Goal: Information Seeking & Learning: Learn about a topic

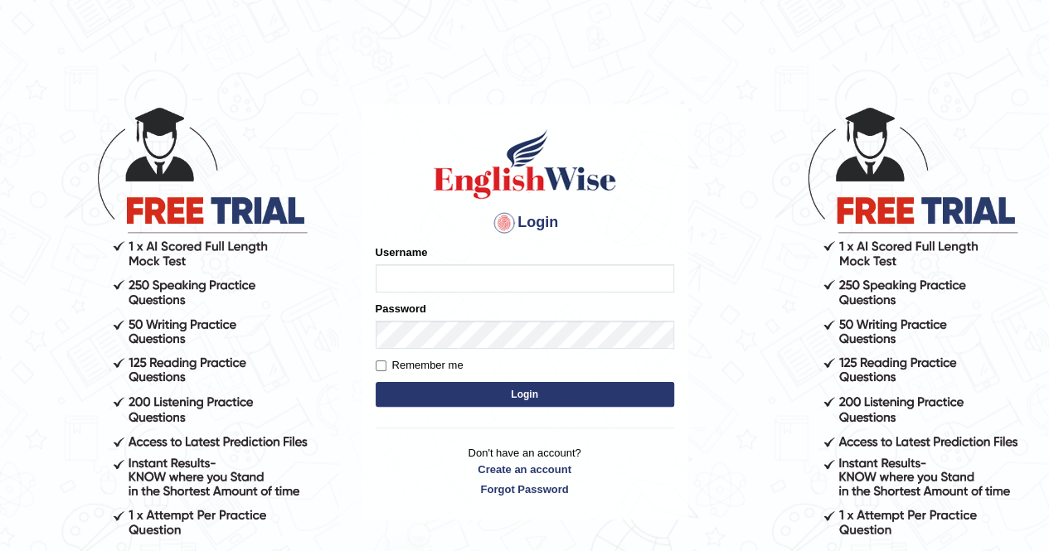
type input "Nomz1986"
click at [518, 396] on button "Login" at bounding box center [525, 394] width 299 height 25
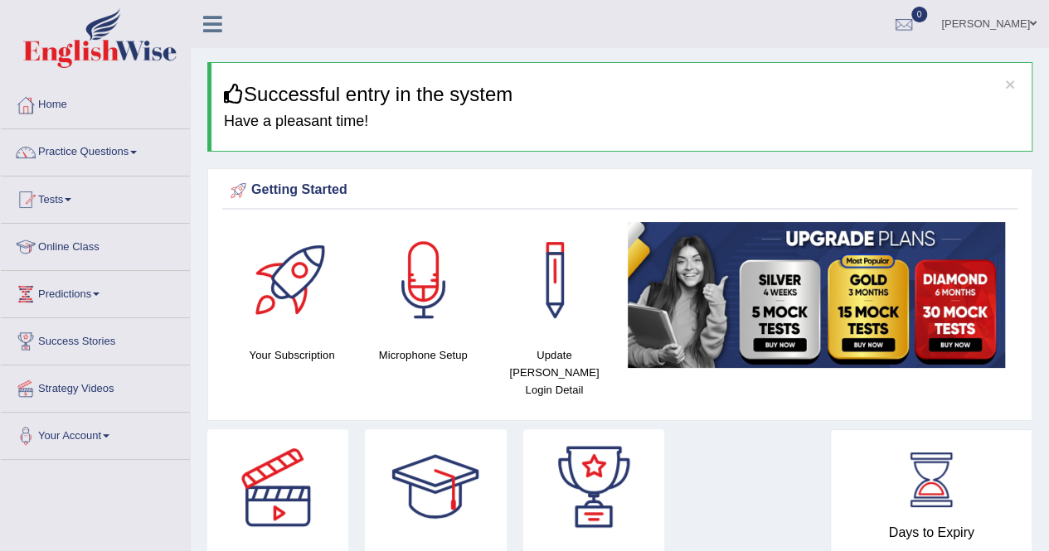
click at [137, 151] on span at bounding box center [133, 152] width 7 height 3
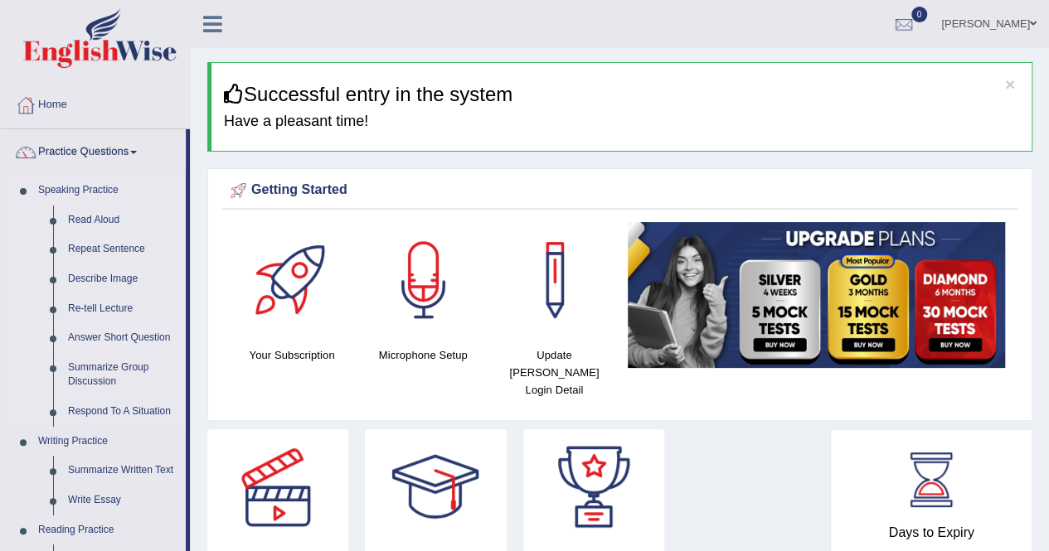
click at [123, 340] on link "Answer Short Question" at bounding box center [123, 338] width 125 height 30
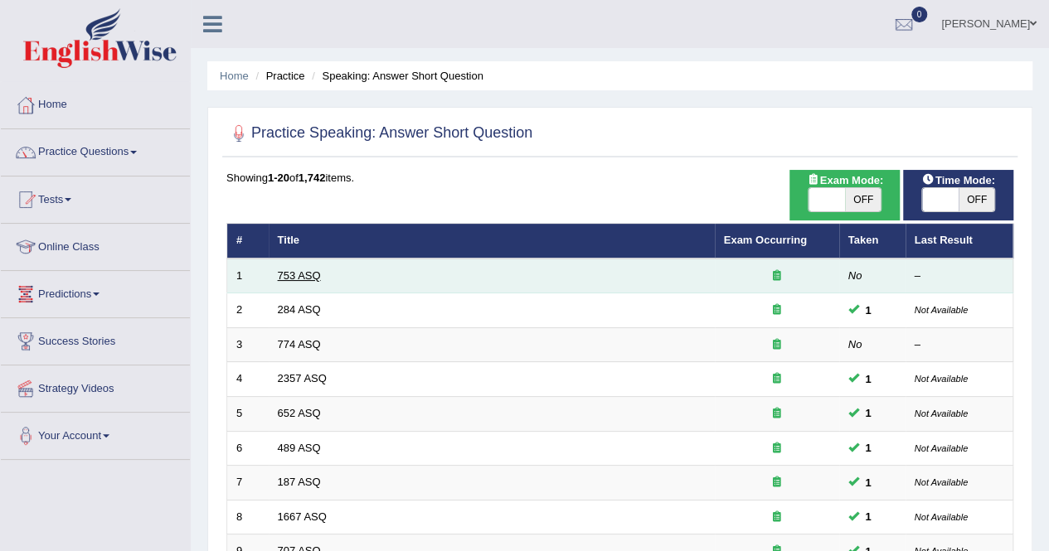
click at [289, 272] on link "753 ASQ" at bounding box center [299, 275] width 43 height 12
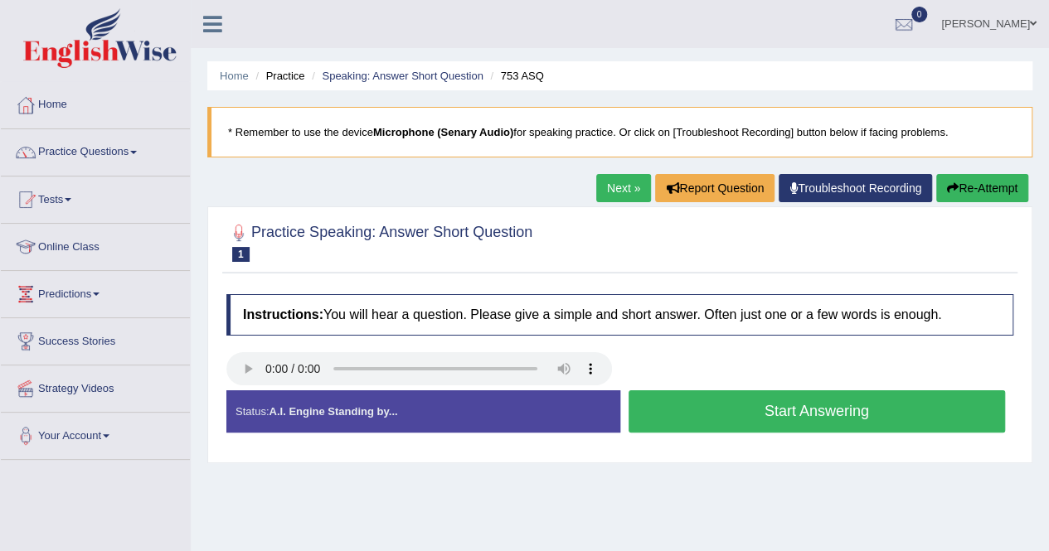
click at [689, 422] on button "Start Answering" at bounding box center [817, 412] width 377 height 42
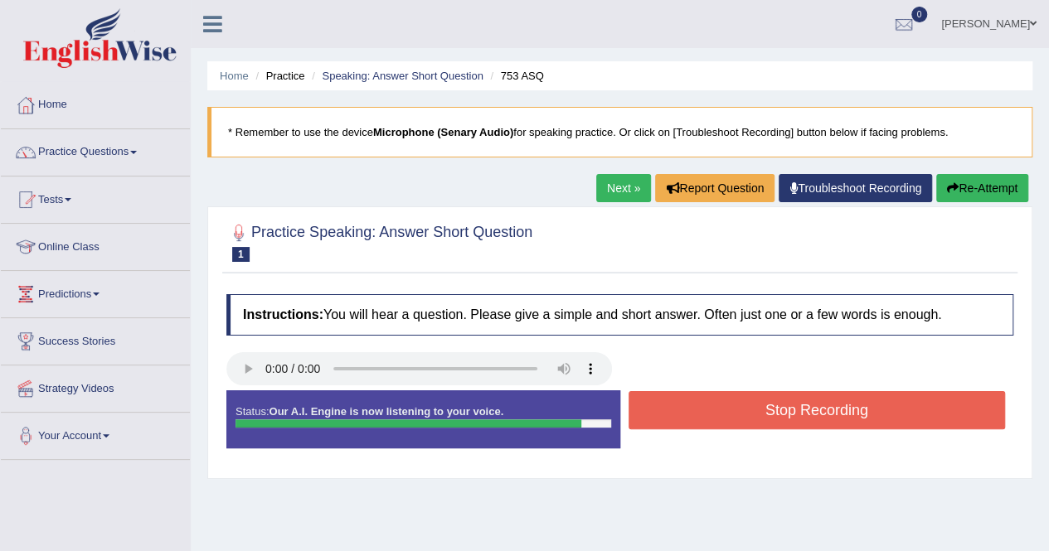
click at [689, 422] on button "Stop Recording" at bounding box center [817, 410] width 377 height 38
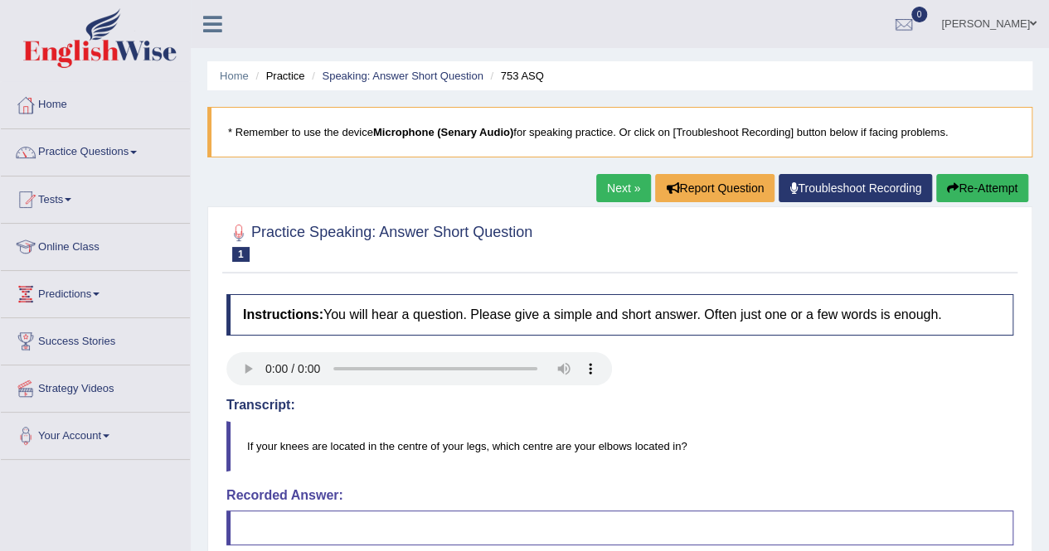
click at [609, 179] on link "Next »" at bounding box center [623, 188] width 55 height 28
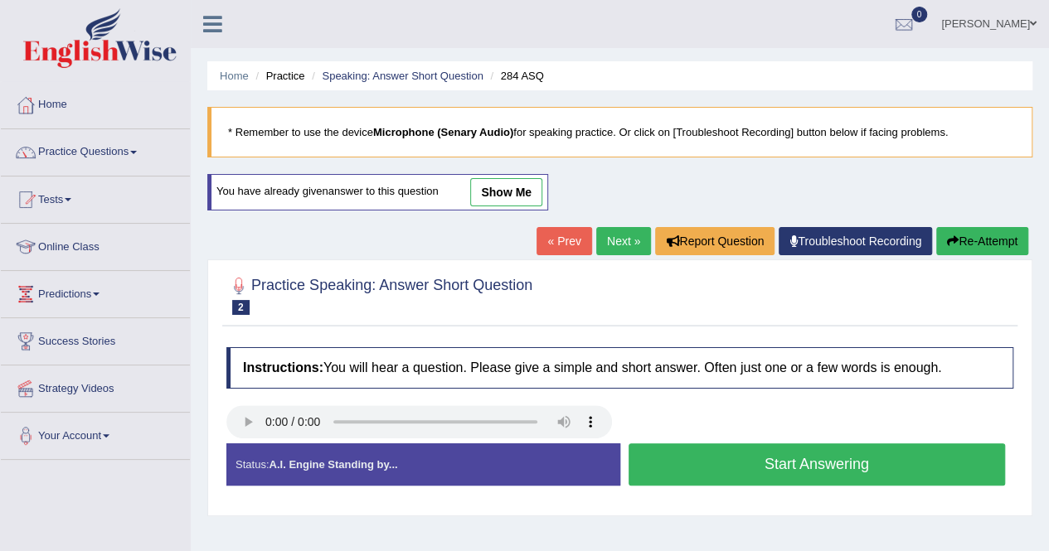
click at [137, 152] on span at bounding box center [133, 152] width 7 height 3
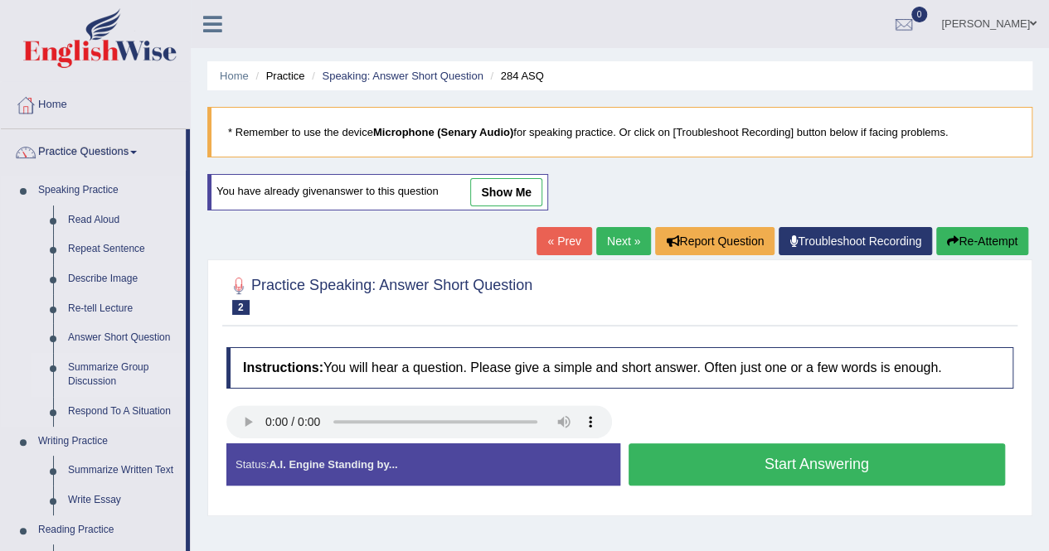
click at [119, 370] on link "Summarize Group Discussion" at bounding box center [123, 375] width 125 height 44
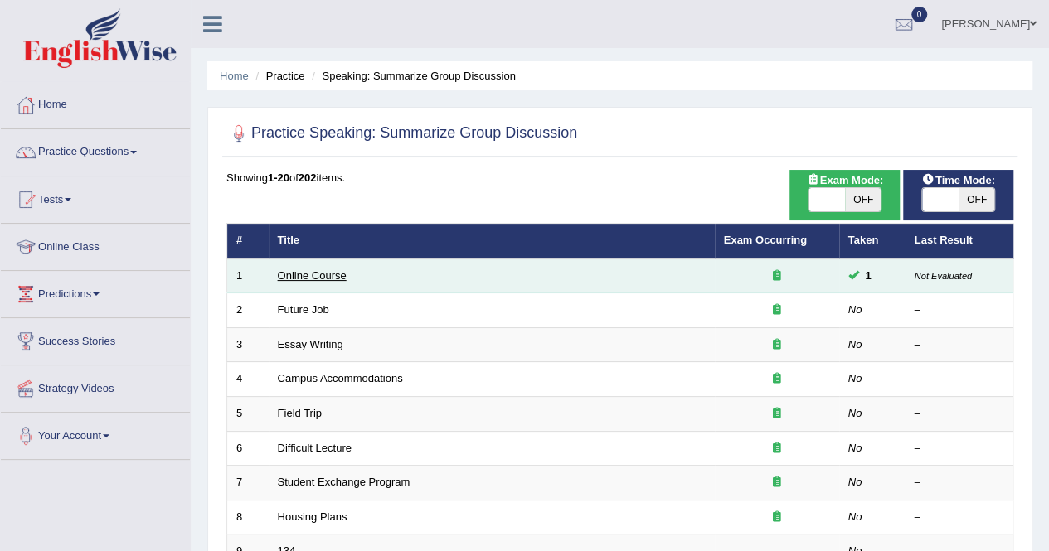
click at [315, 271] on link "Online Course" at bounding box center [312, 275] width 69 height 12
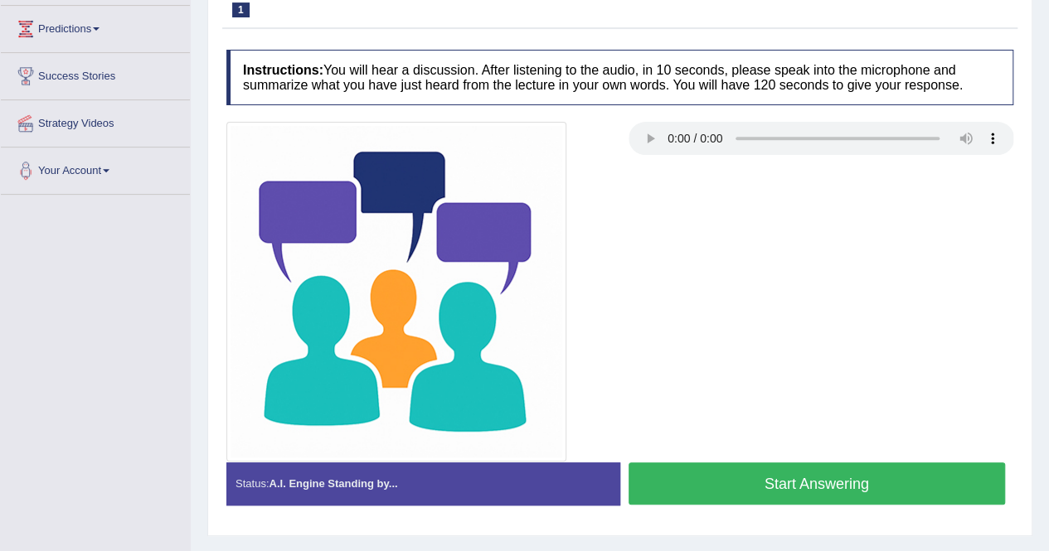
scroll to position [265, 0]
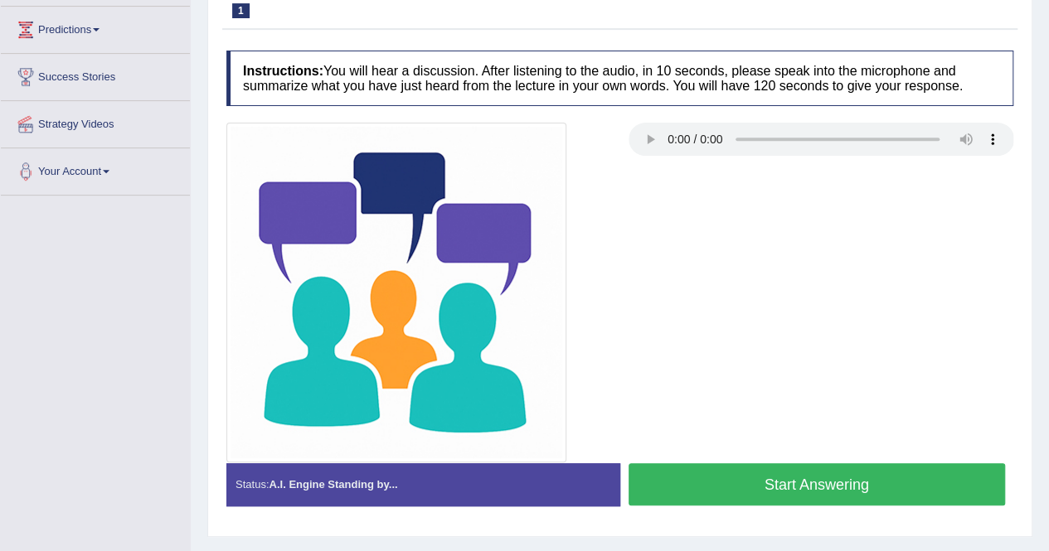
click at [762, 475] on button "Start Answering" at bounding box center [817, 485] width 377 height 42
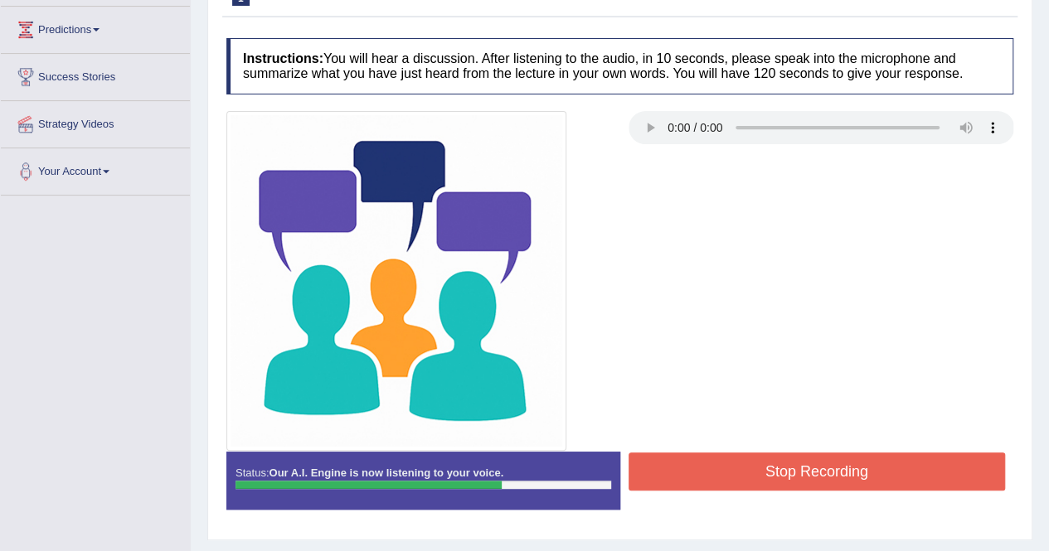
click at [762, 475] on button "Stop Recording" at bounding box center [817, 472] width 377 height 38
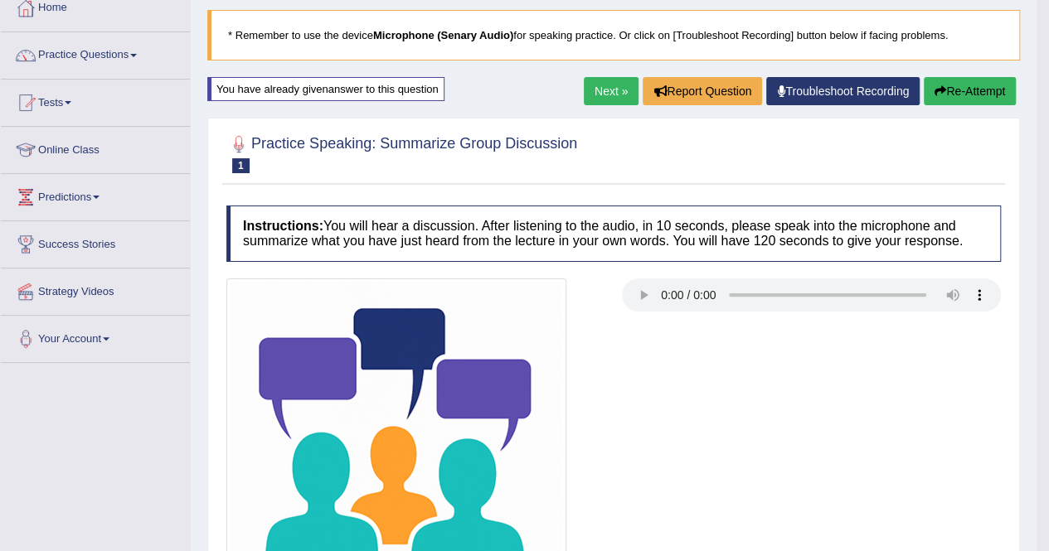
scroll to position [76, 0]
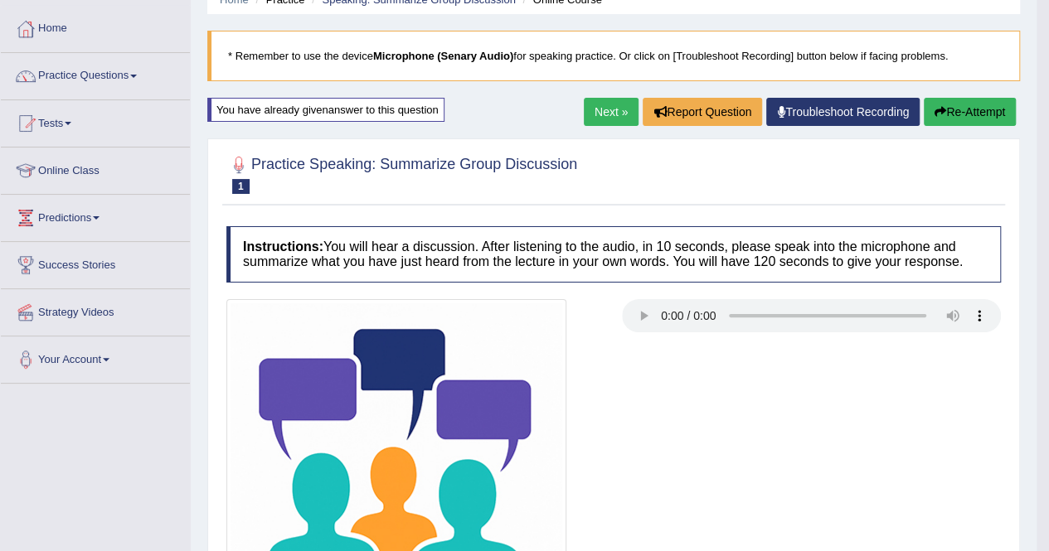
click at [606, 100] on link "Next »" at bounding box center [611, 112] width 55 height 28
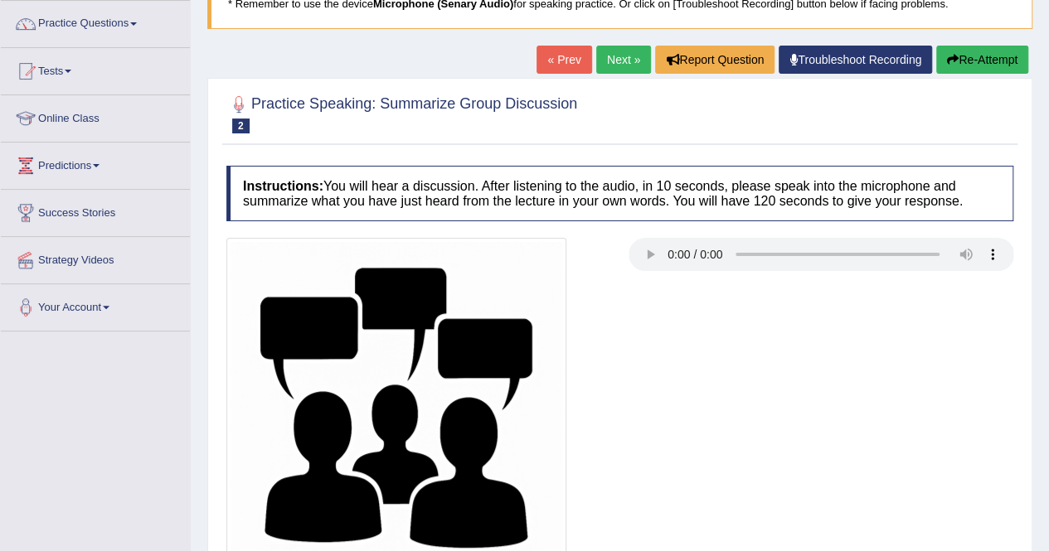
scroll to position [133, 0]
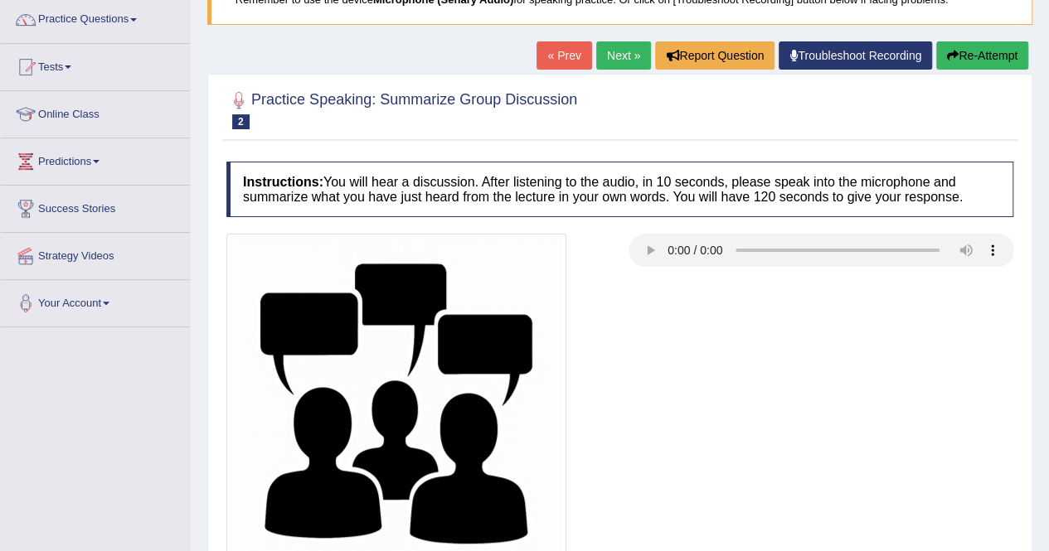
click at [88, 114] on link "Online Class" at bounding box center [95, 111] width 189 height 41
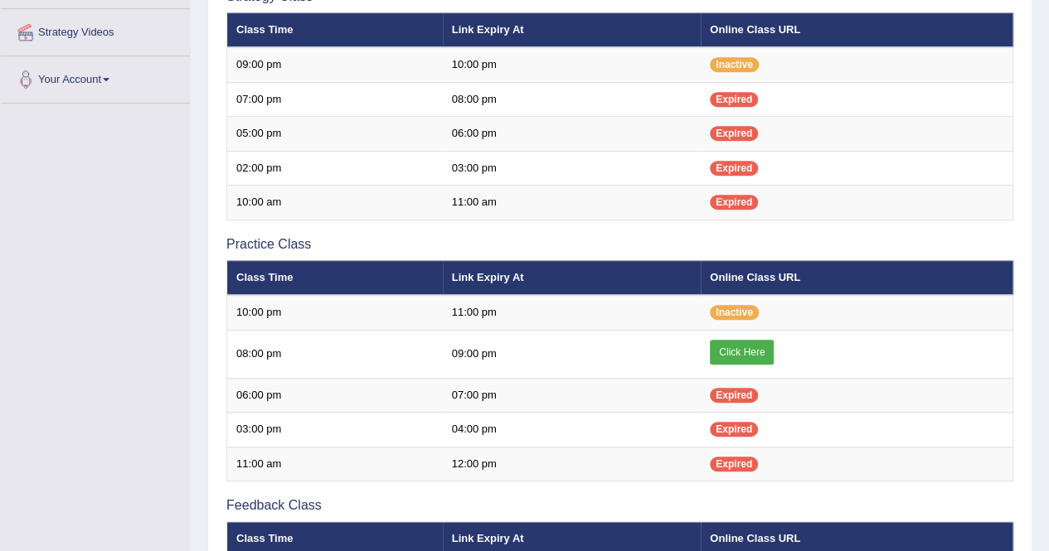
scroll to position [365, 0]
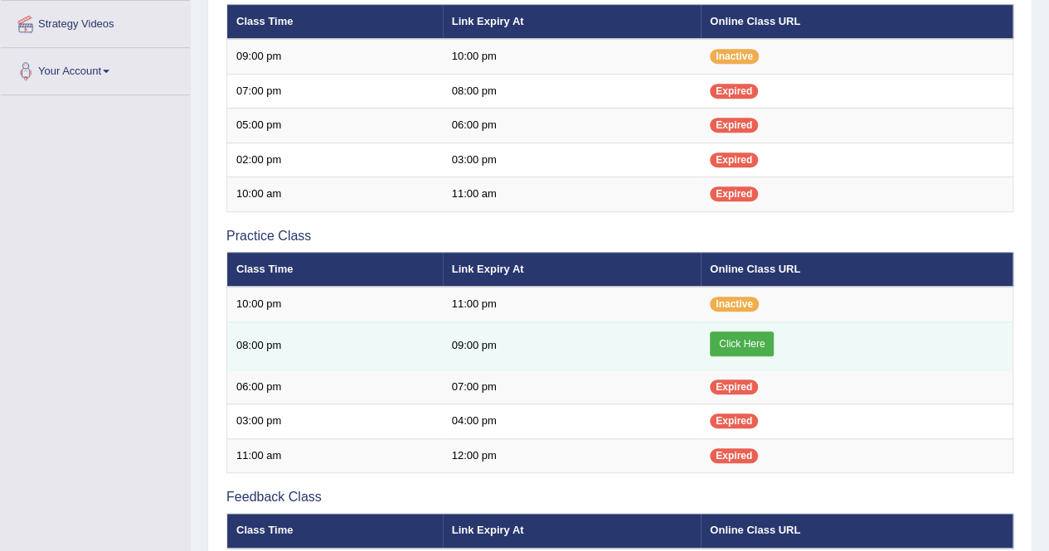
click at [747, 349] on link "Click Here" at bounding box center [742, 344] width 64 height 25
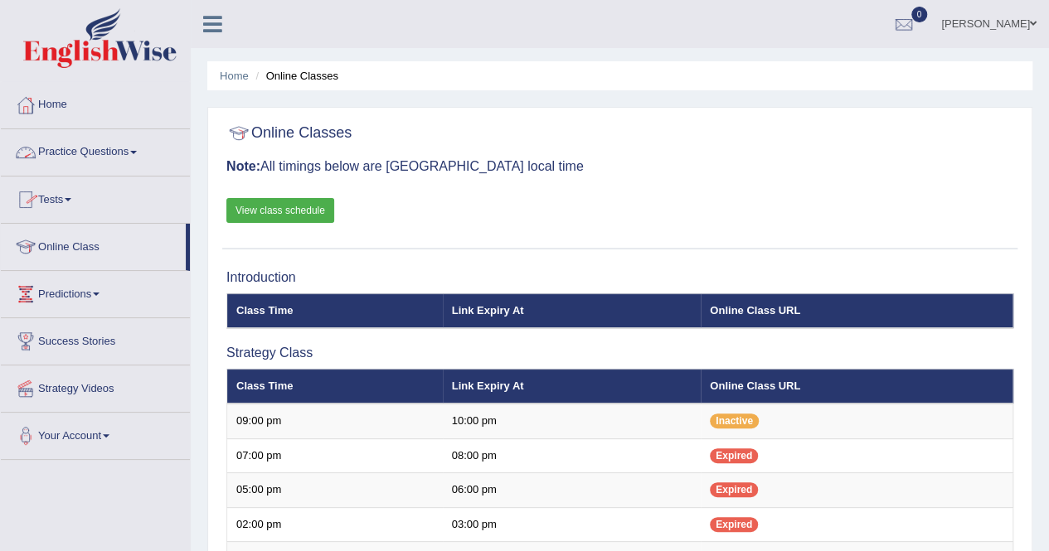
click at [137, 152] on span at bounding box center [133, 152] width 7 height 3
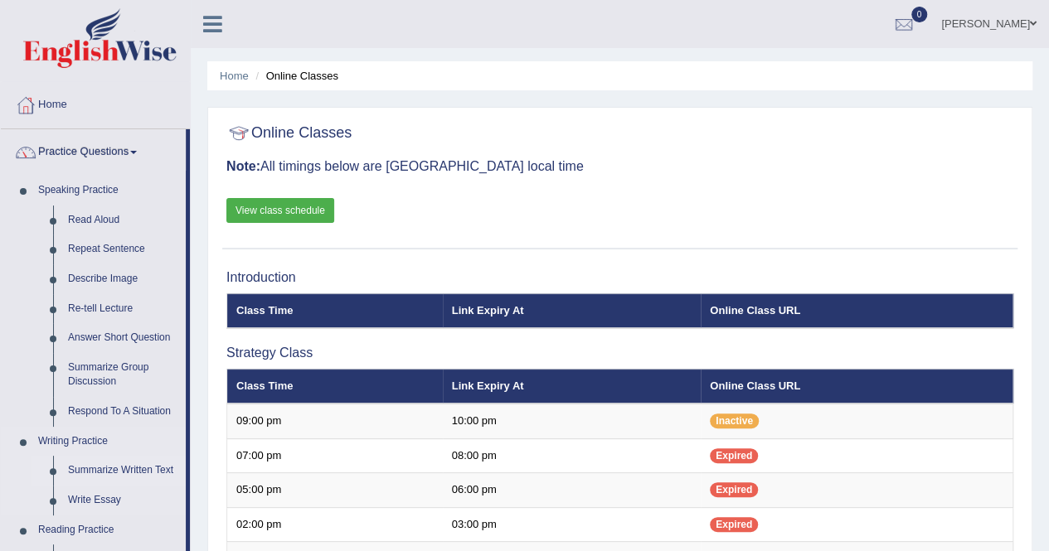
click at [121, 465] on link "Summarize Written Text" at bounding box center [123, 471] width 125 height 30
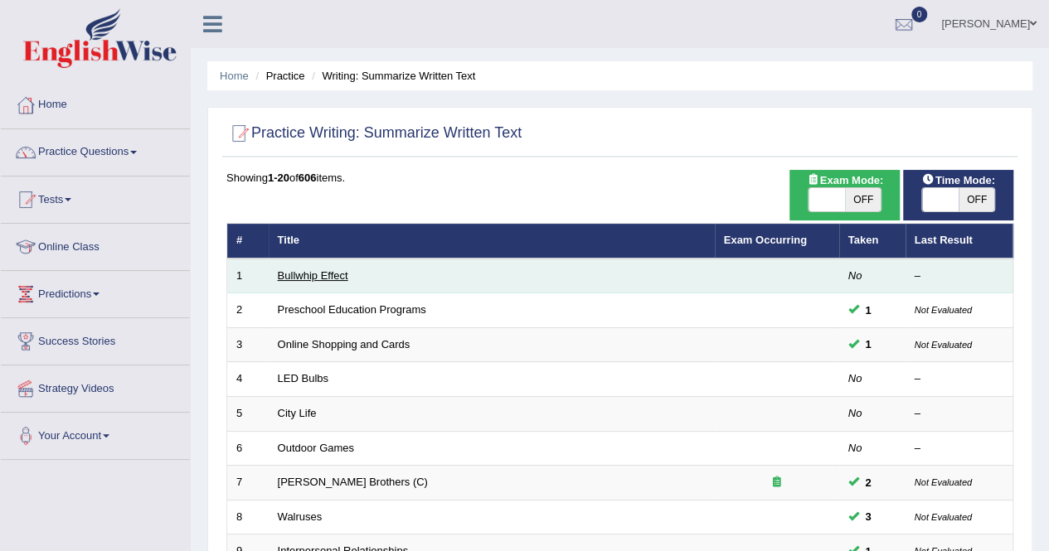
click at [308, 279] on link "Bullwhip Effect" at bounding box center [313, 275] width 70 height 12
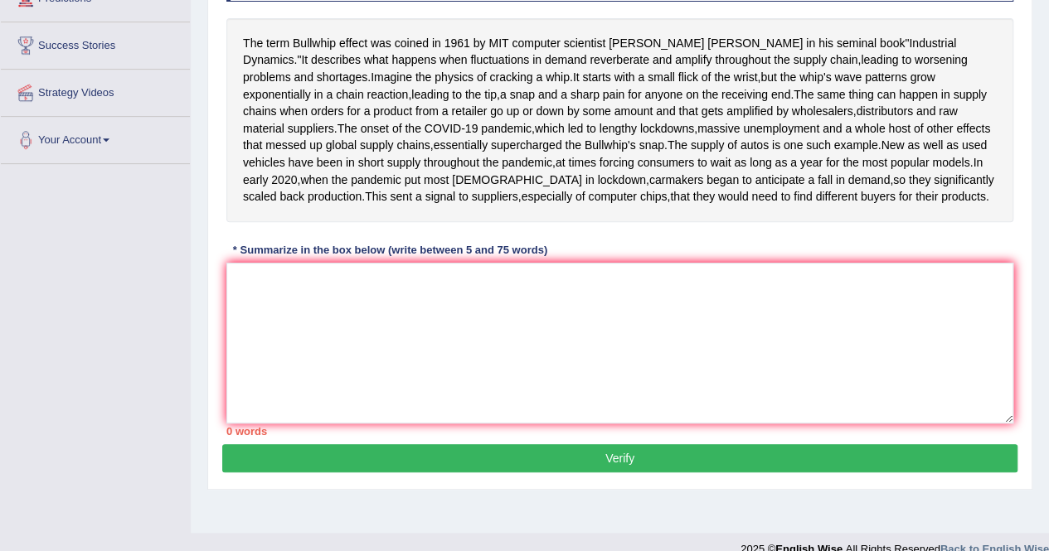
scroll to position [299, 0]
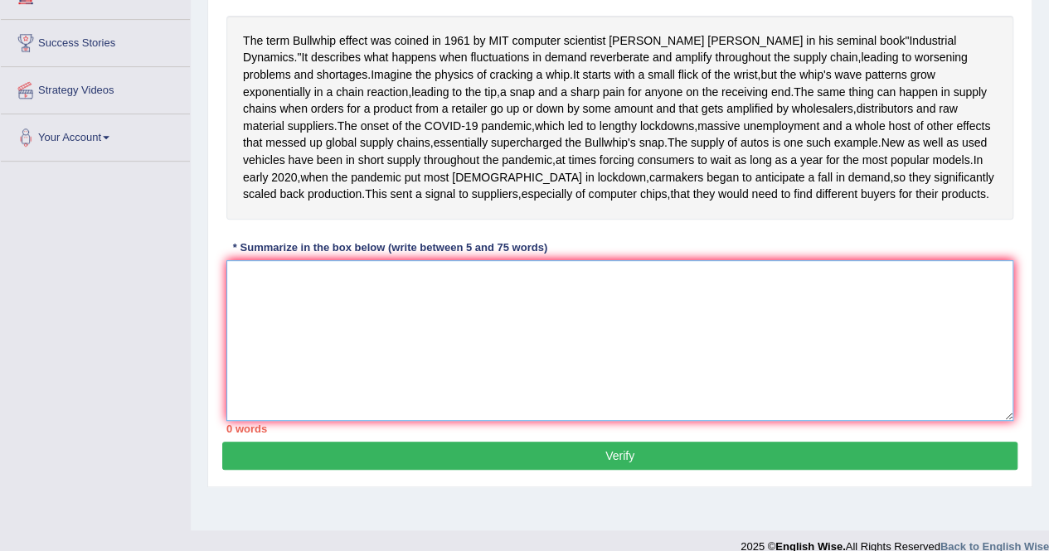
click at [246, 363] on textarea at bounding box center [619, 340] width 787 height 161
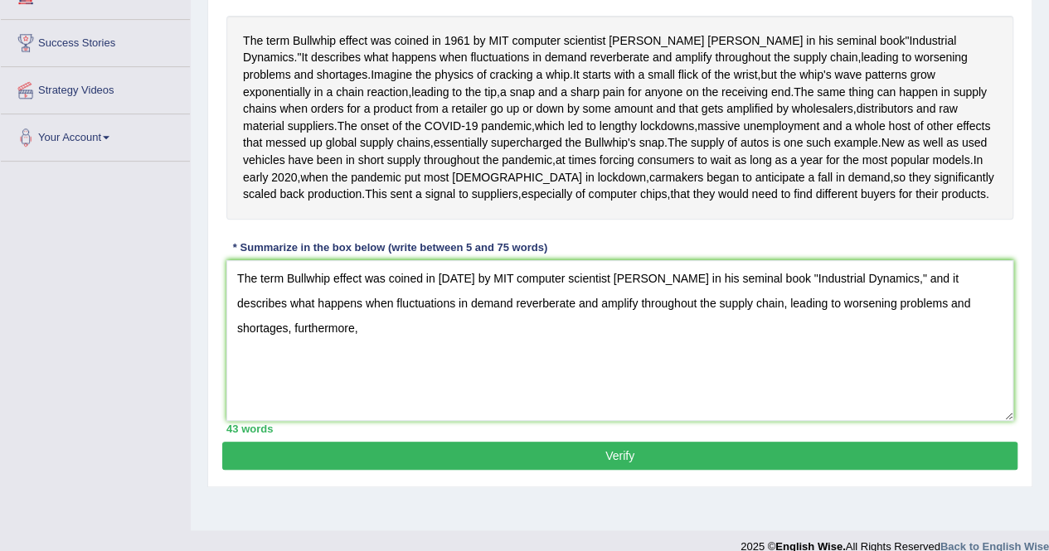
click at [214, 415] on div "Practice Writing: Summarize Written Text 1 Bullwhip Effect Instructions: Read t…" at bounding box center [619, 164] width 825 height 647
click at [306, 419] on textarea "The term Bullwhip effect was coined in 1961 by MIT computer scientist Jay Forre…" at bounding box center [619, 340] width 787 height 161
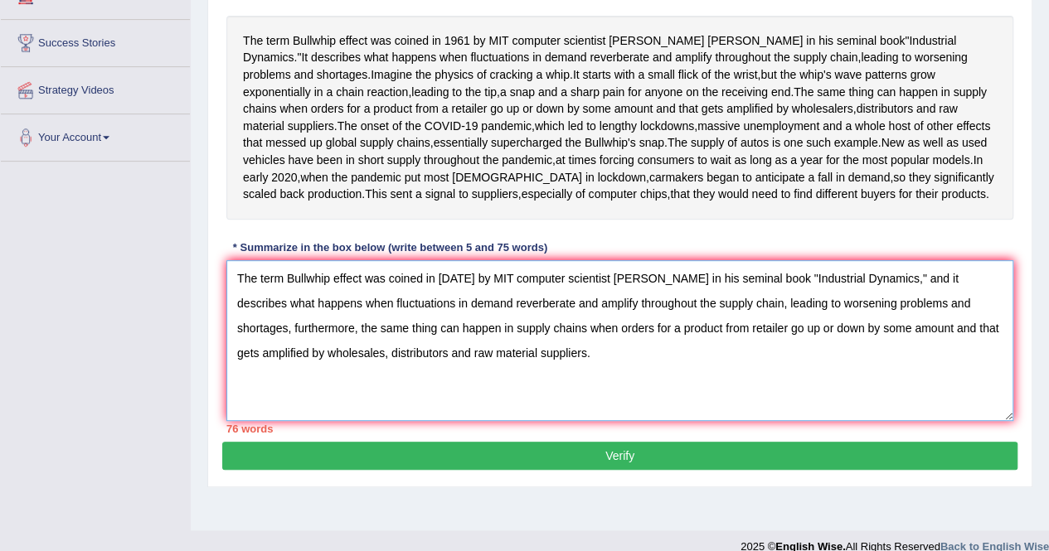
click at [881, 361] on textarea "The term Bullwhip effect was coined in 1961 by MIT computer scientist Jay Forre…" at bounding box center [619, 340] width 787 height 161
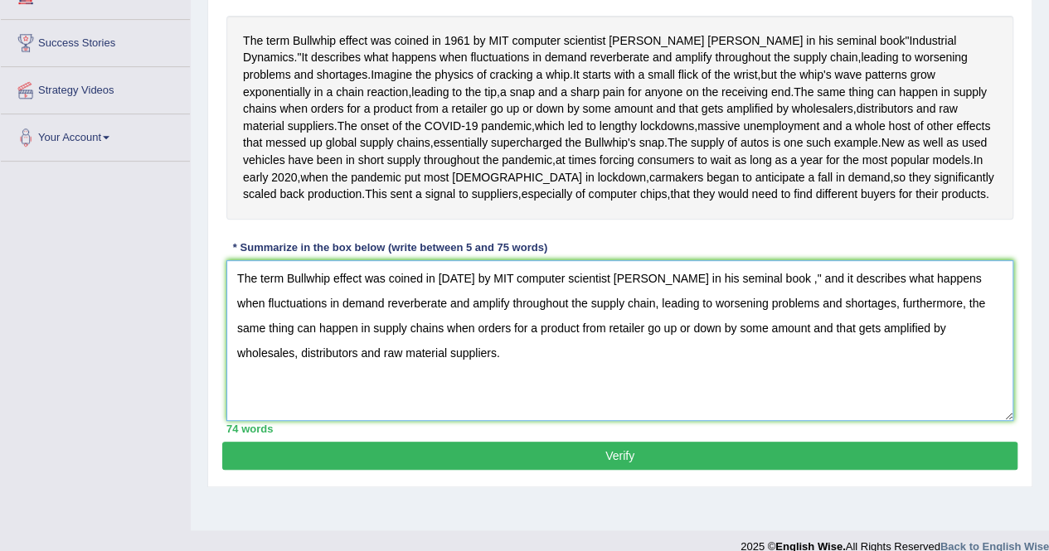
click at [784, 362] on textarea "The term Bullwhip effect was coined in 1961 by MIT computer scientist Jay Forre…" at bounding box center [619, 340] width 787 height 161
click at [773, 364] on textarea "The term Bullwhip effect was coined in 1961 by MIT computer scientist Jay Forre…" at bounding box center [619, 340] width 787 height 161
click at [775, 364] on textarea "The term Bullwhip effect was coined in 1961 by MIT computer scientist Jay Forre…" at bounding box center [619, 340] width 787 height 161
type textarea "The term Bullwhip effect was coined in 1961 by MIT computer scientist Jay Forre…"
click at [433, 421] on textarea "The term Bullwhip effect was coined in 1961 by MIT computer scientist Jay Forre…" at bounding box center [619, 340] width 787 height 161
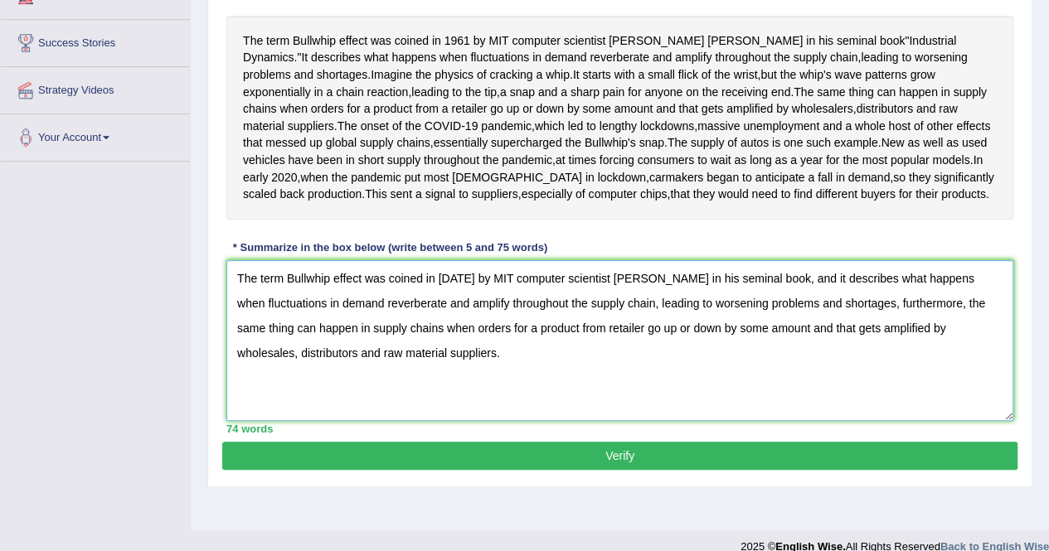
click at [441, 421] on textarea "The term Bullwhip effect was coined in 1961 by MIT computer scientist Jay Forre…" at bounding box center [619, 340] width 787 height 161
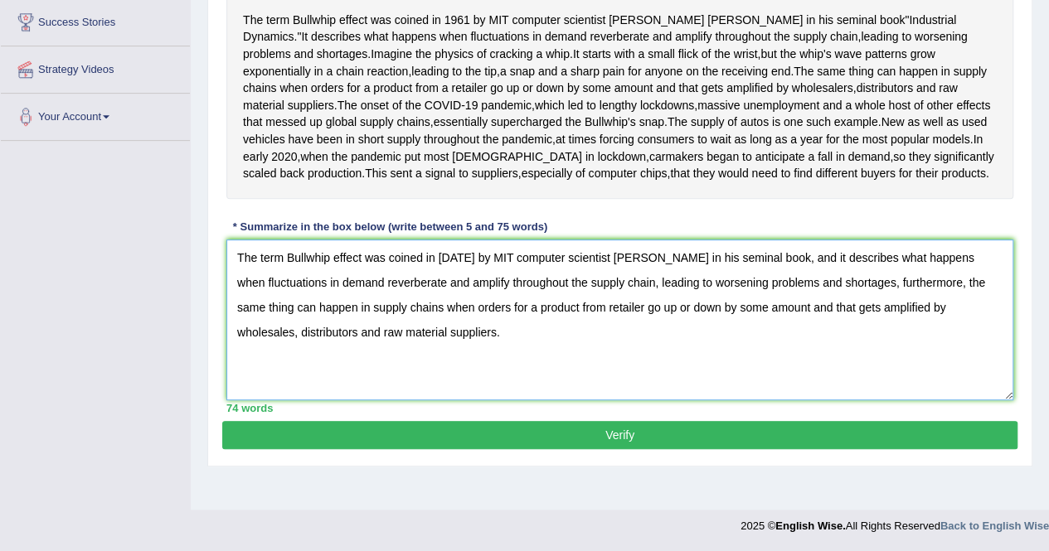
scroll to position [371, 0]
click at [652, 449] on button "Verify" at bounding box center [619, 435] width 795 height 28
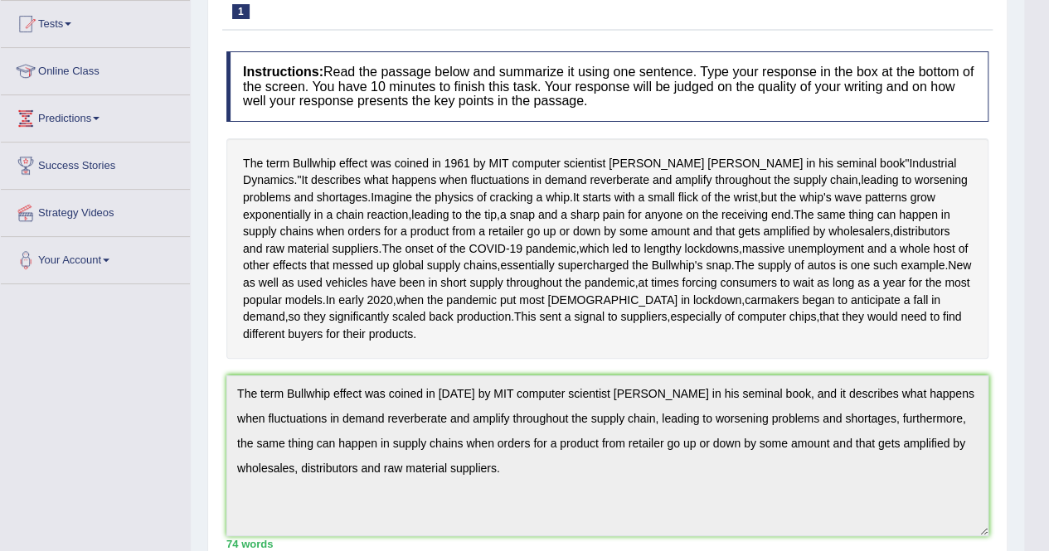
scroll to position [143, 0]
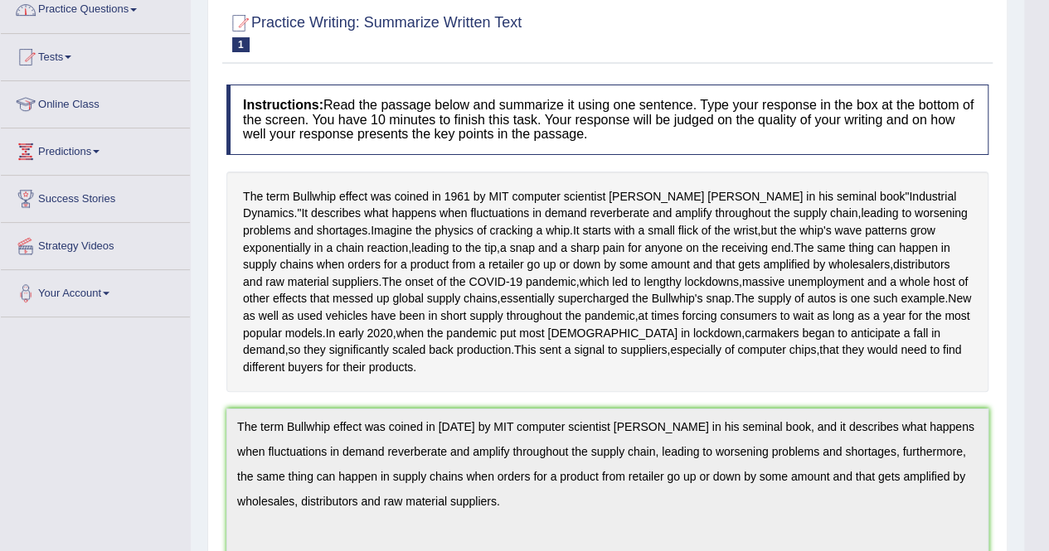
click at [137, 8] on span at bounding box center [133, 9] width 7 height 3
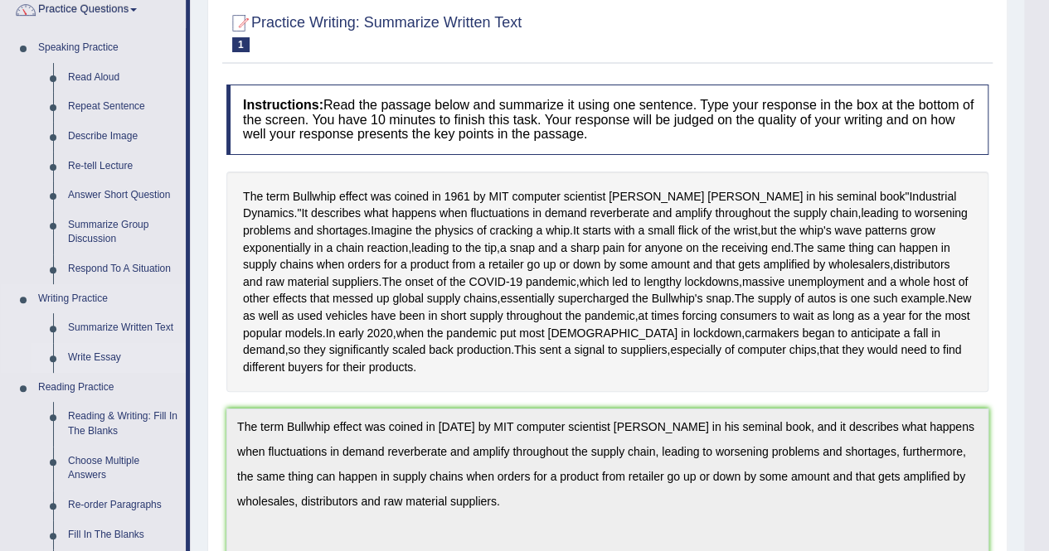
click at [112, 362] on link "Write Essay" at bounding box center [123, 358] width 125 height 30
click at [112, 371] on li "Reading Practice Reading & Writing: Fill In The Blanks Choose Multiple Answers …" at bounding box center [93, 474] width 185 height 206
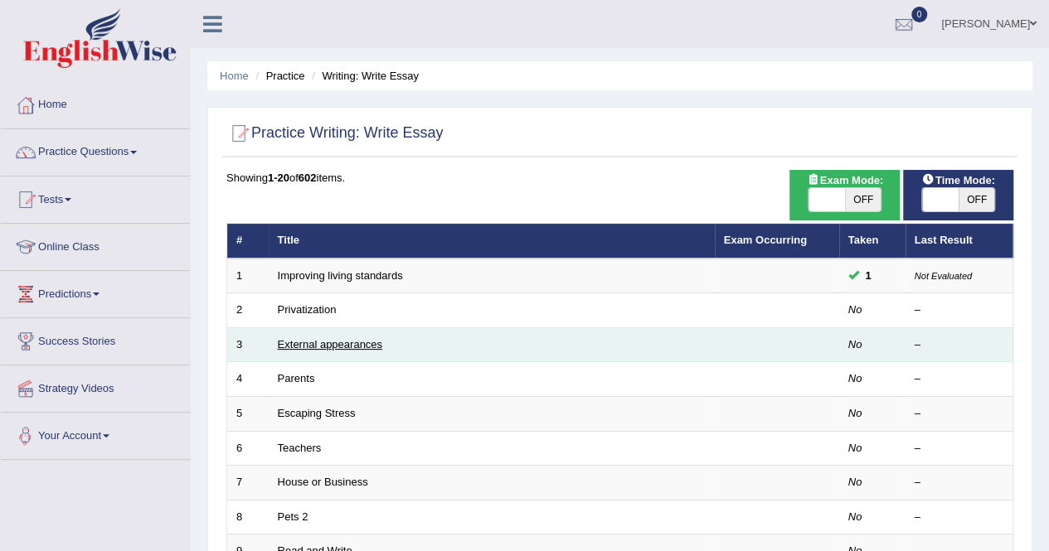
click at [307, 342] on link "External appearances" at bounding box center [330, 344] width 104 height 12
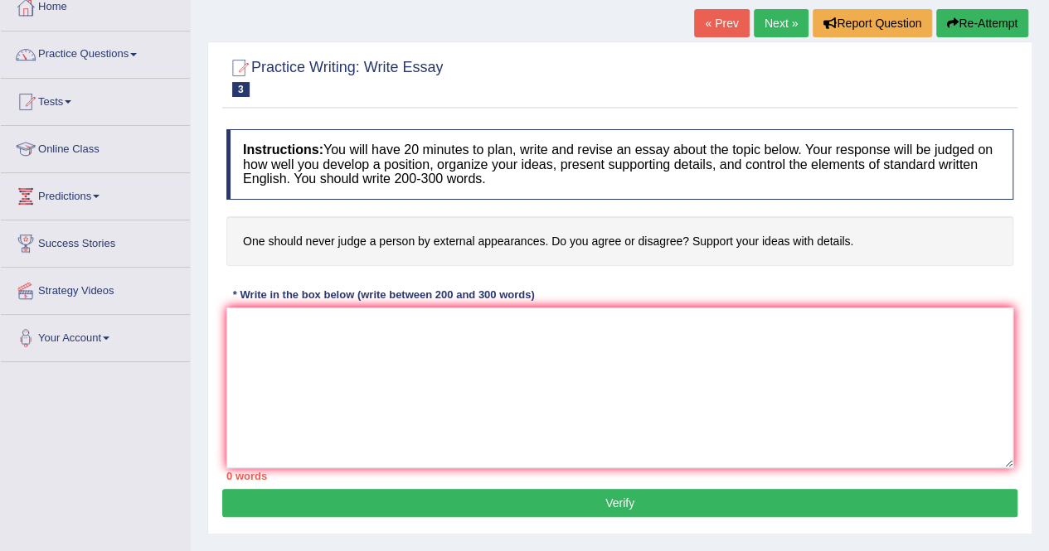
scroll to position [100, 0]
